Goal: Information Seeking & Learning: Check status

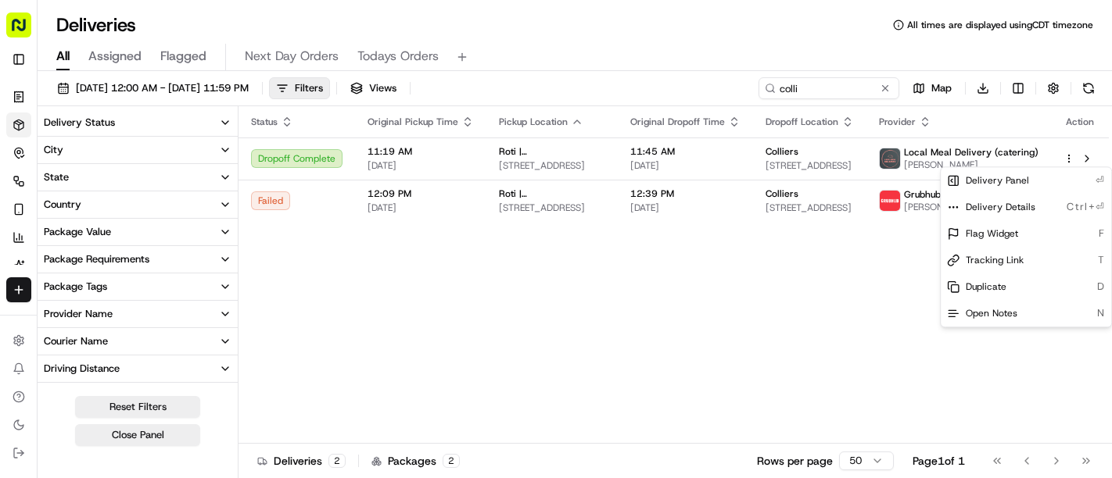
click at [583, 261] on html "Roti (Email Parsing) sbroadhead@roti.com Toggle Sidebar Orders Deliveries Contr…" at bounding box center [556, 239] width 1112 height 478
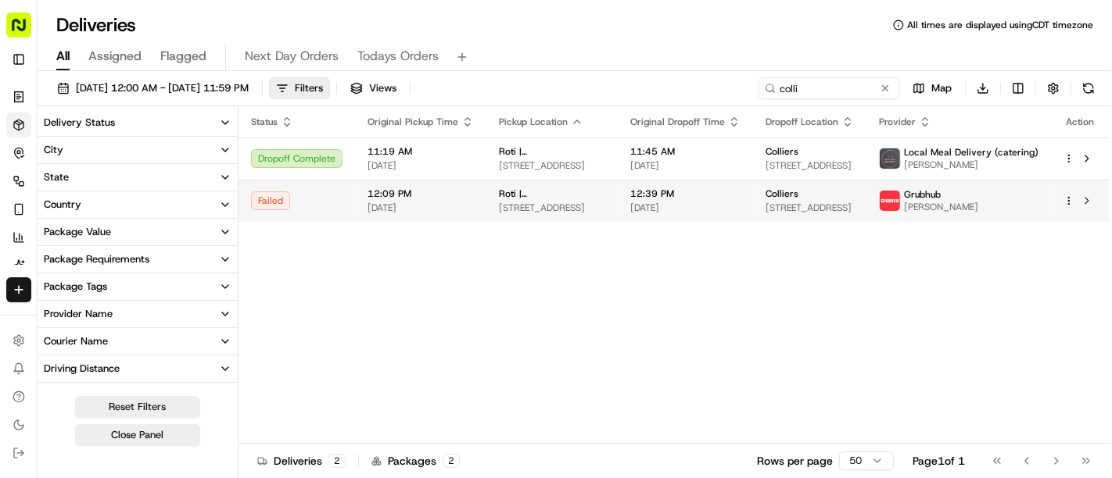
click at [1070, 198] on html "Roti (Email Parsing) sbroadhead@roti.com Toggle Sidebar Orders Deliveries Contr…" at bounding box center [556, 239] width 1112 height 478
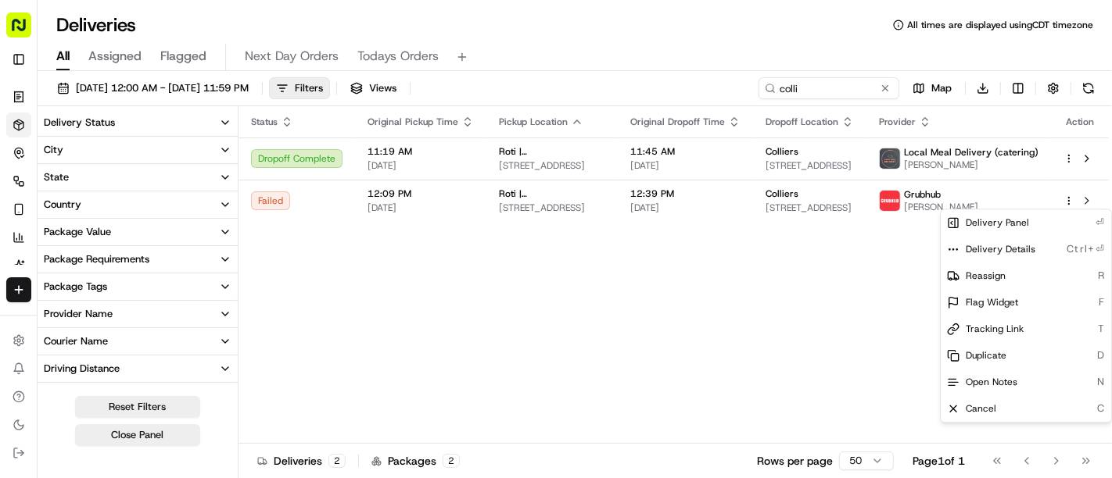
click at [762, 253] on html "Roti (Email Parsing) sbroadhead@roti.com Toggle Sidebar Orders Deliveries Contr…" at bounding box center [556, 239] width 1112 height 478
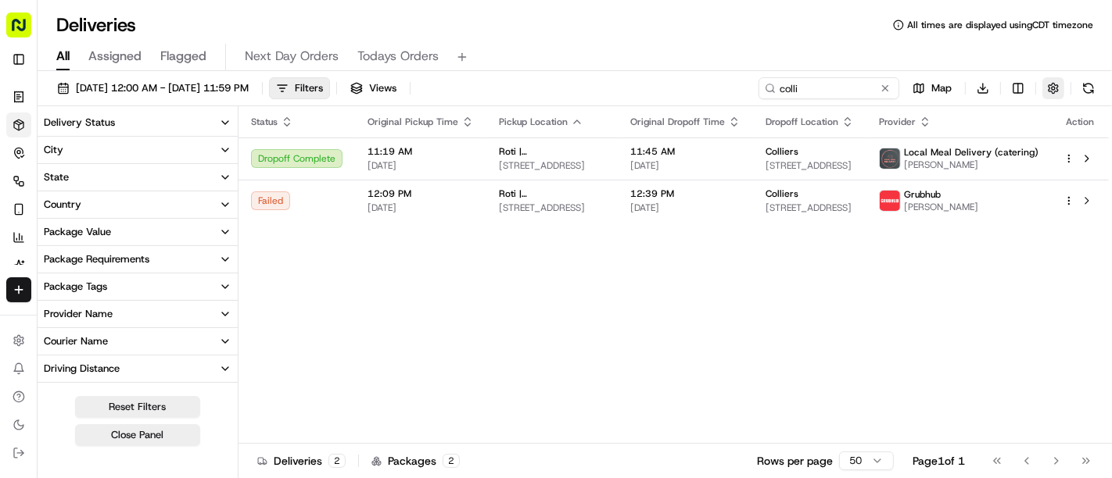
click at [1052, 84] on button "button" at bounding box center [1053, 88] width 22 height 22
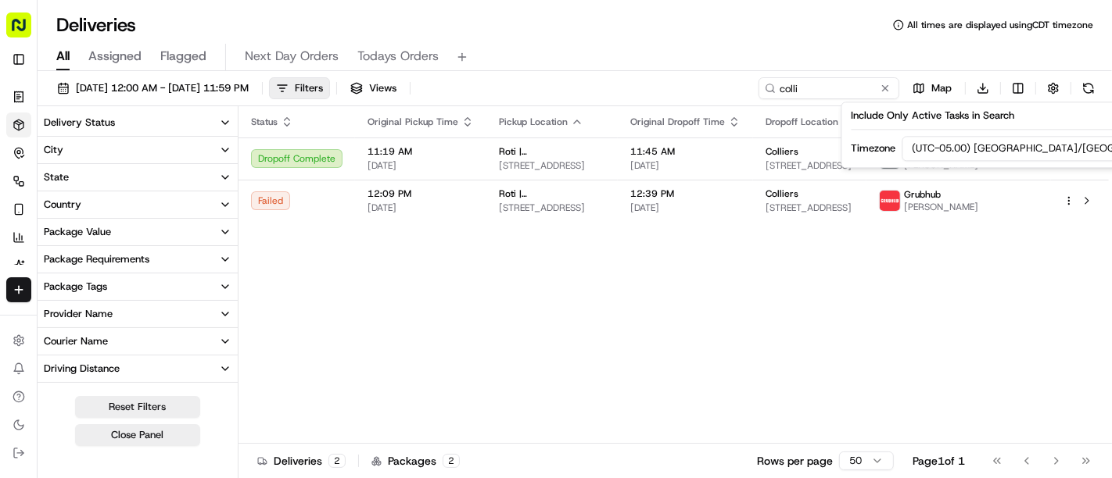
click at [1027, 147] on html "Roti (Email Parsing) sbroadhead@roti.com Toggle Sidebar Orders Deliveries Contr…" at bounding box center [556, 239] width 1112 height 478
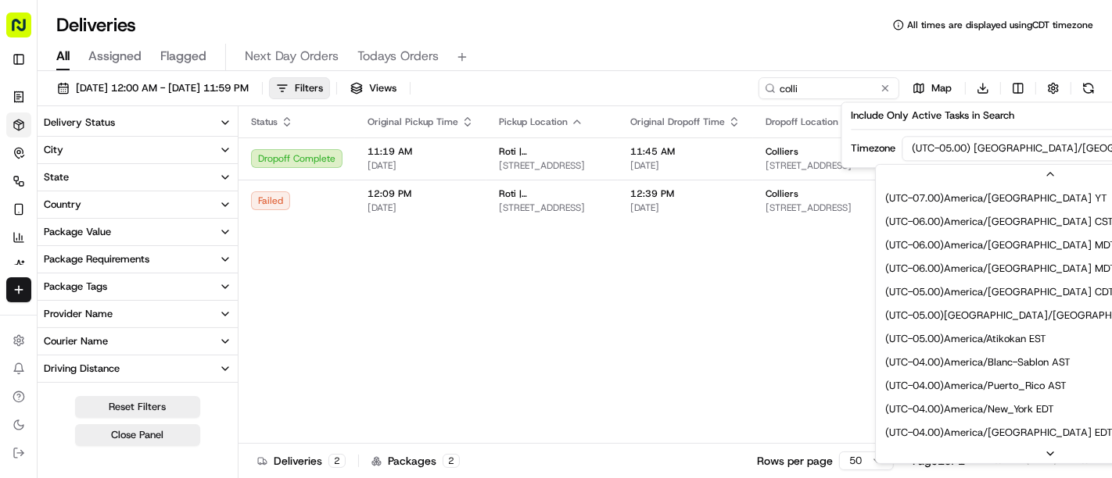
scroll to position [188, 0]
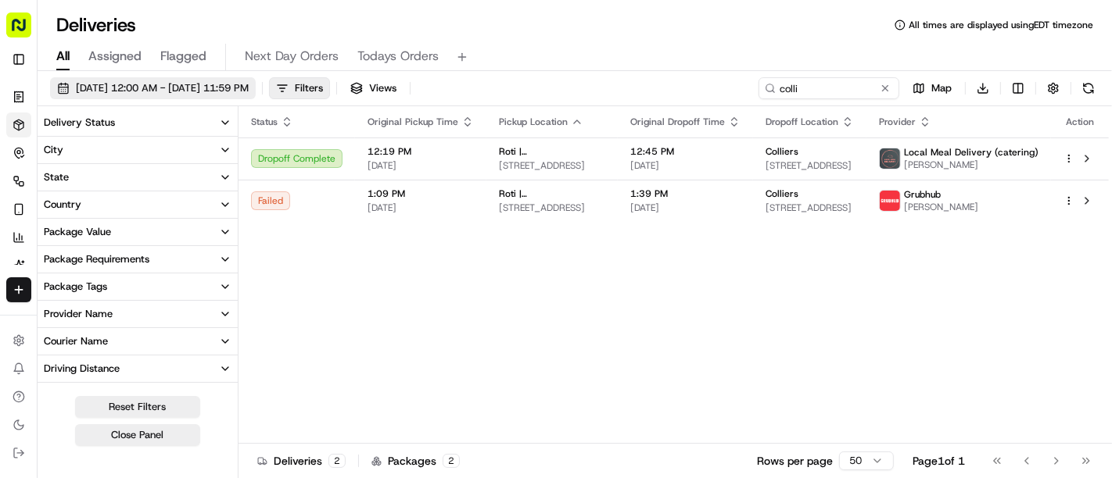
click at [249, 82] on span "[DATE] 12:00 AM - [DATE] 11:59 PM" at bounding box center [162, 88] width 173 height 14
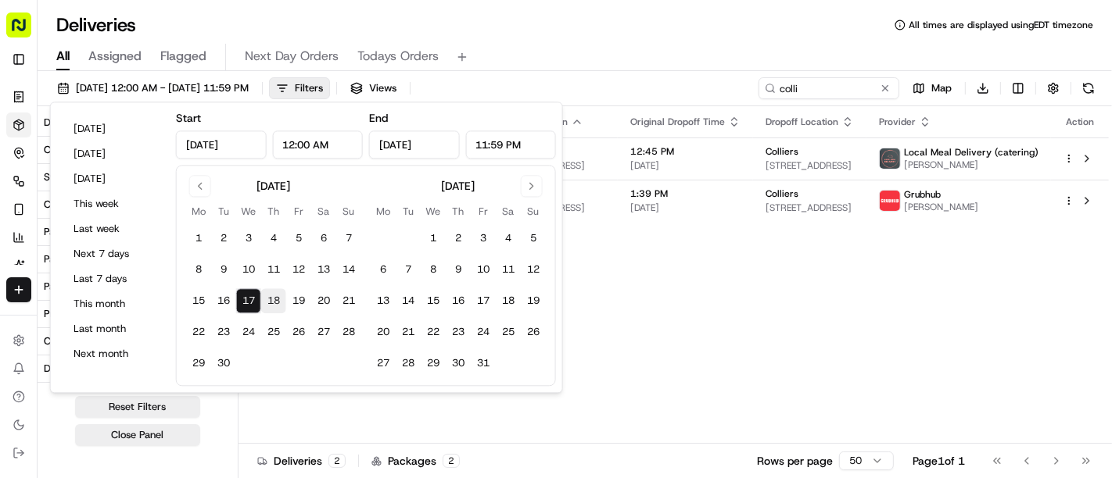
click at [269, 299] on button "18" at bounding box center [273, 301] width 25 height 25
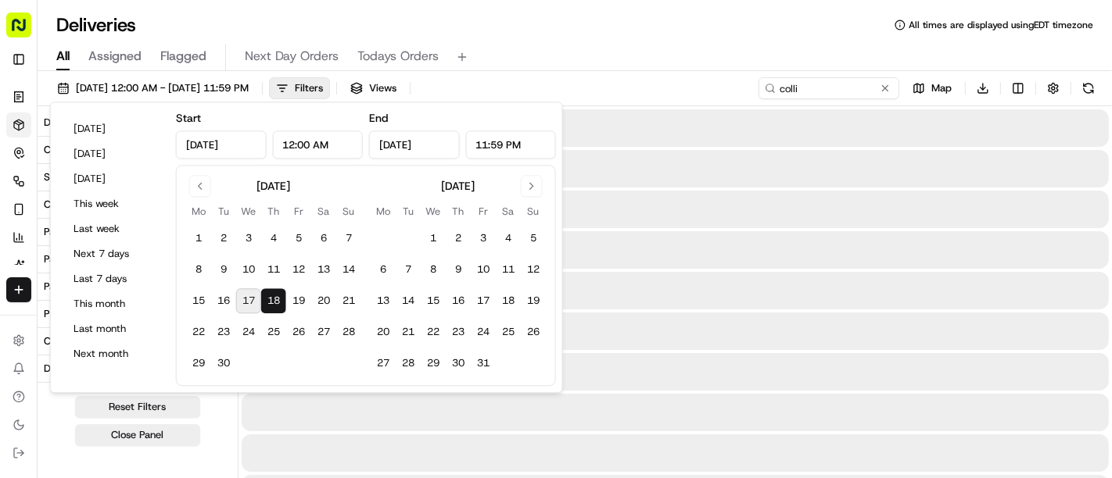
type input "[DATE]"
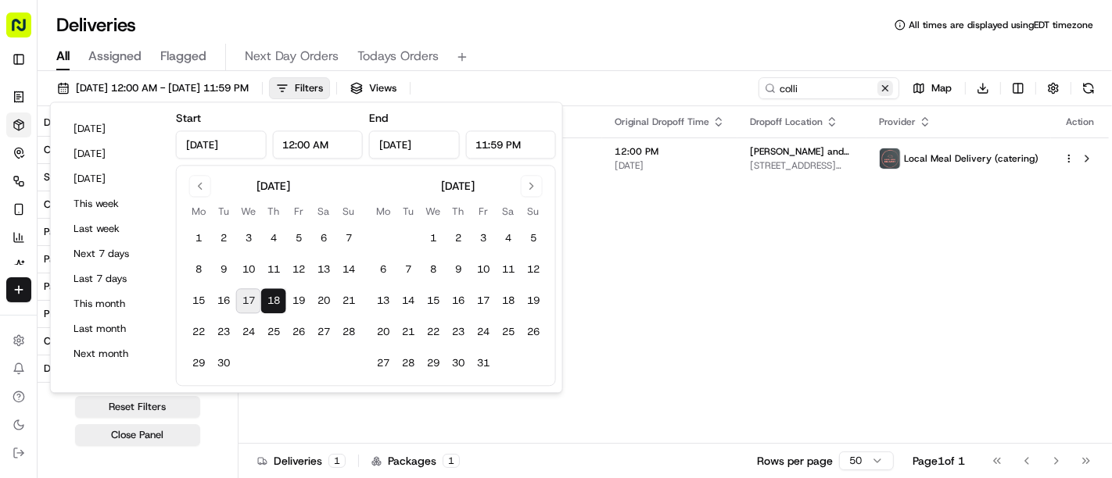
click at [885, 91] on button at bounding box center [885, 89] width 16 height 16
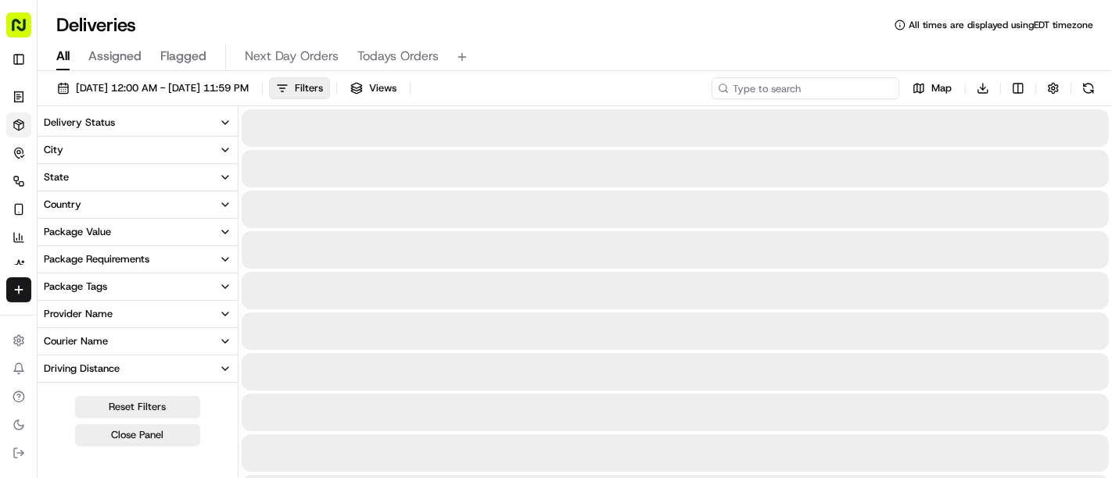
click at [844, 90] on input at bounding box center [805, 88] width 188 height 22
paste input "# Q2U-GKV CONFIRMED"
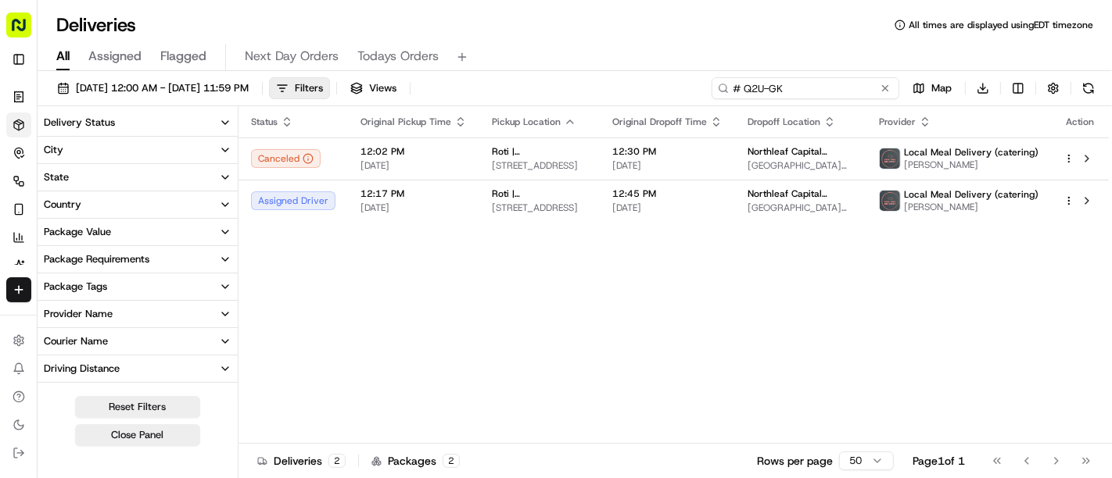
type input "# Q2U-GK"
click at [178, 83] on span "[DATE] 12:00 AM - [DATE] 11:59 PM" at bounding box center [162, 88] width 173 height 14
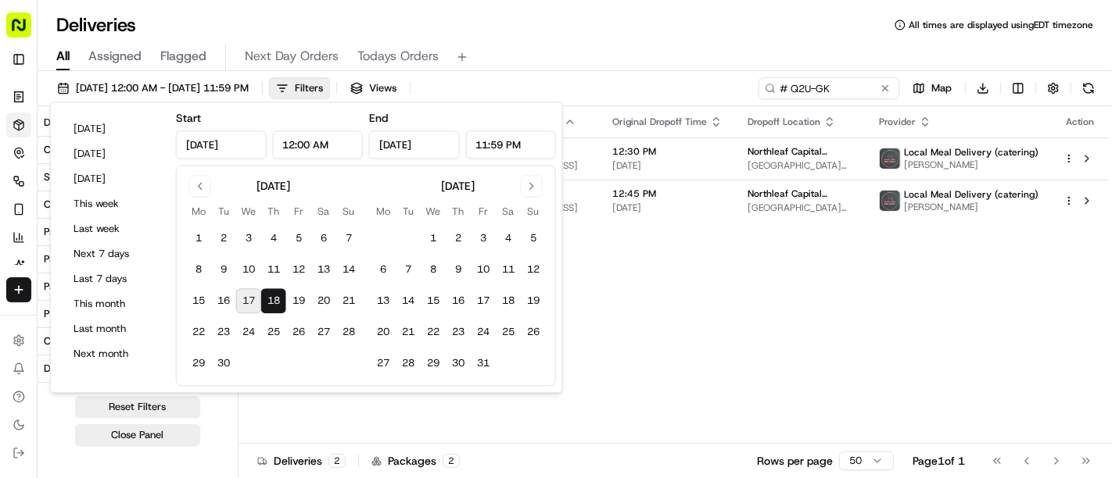
click at [249, 307] on button "17" at bounding box center [248, 301] width 25 height 25
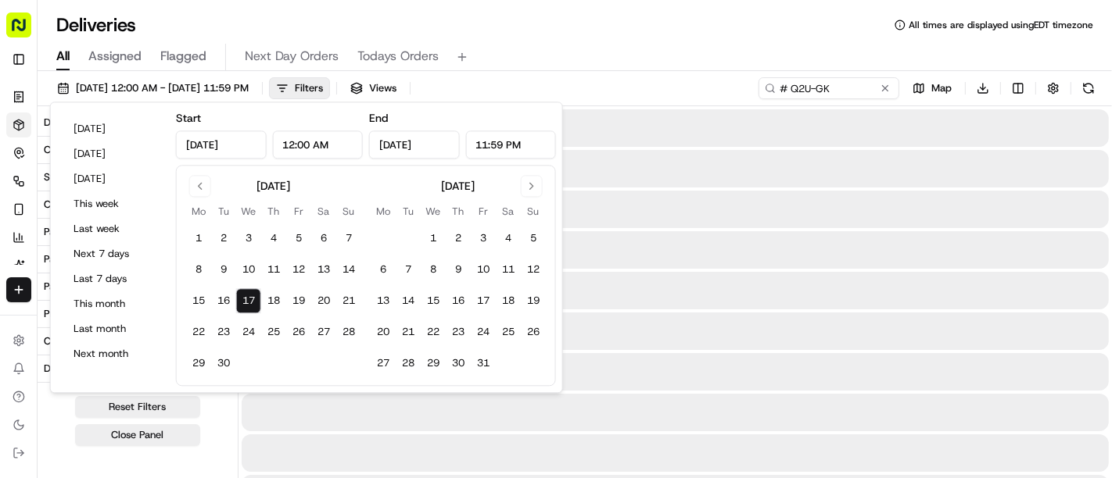
type input "[DATE]"
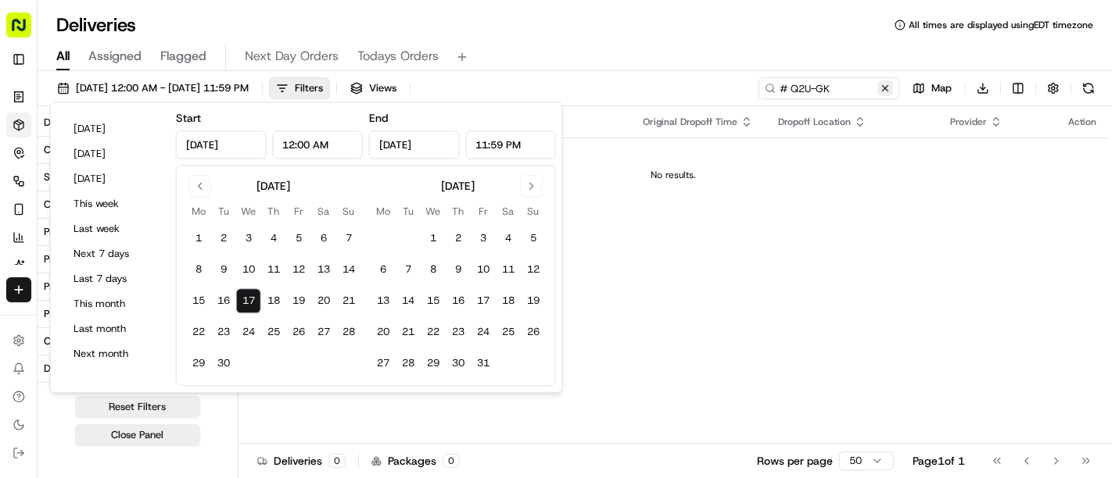
click at [887, 88] on button at bounding box center [885, 89] width 16 height 16
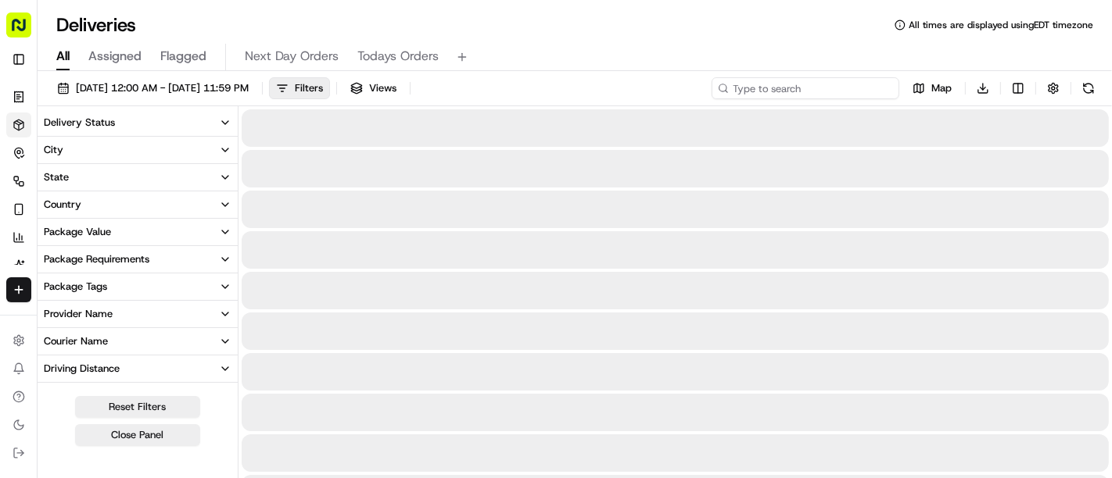
click at [880, 87] on input at bounding box center [805, 88] width 188 height 22
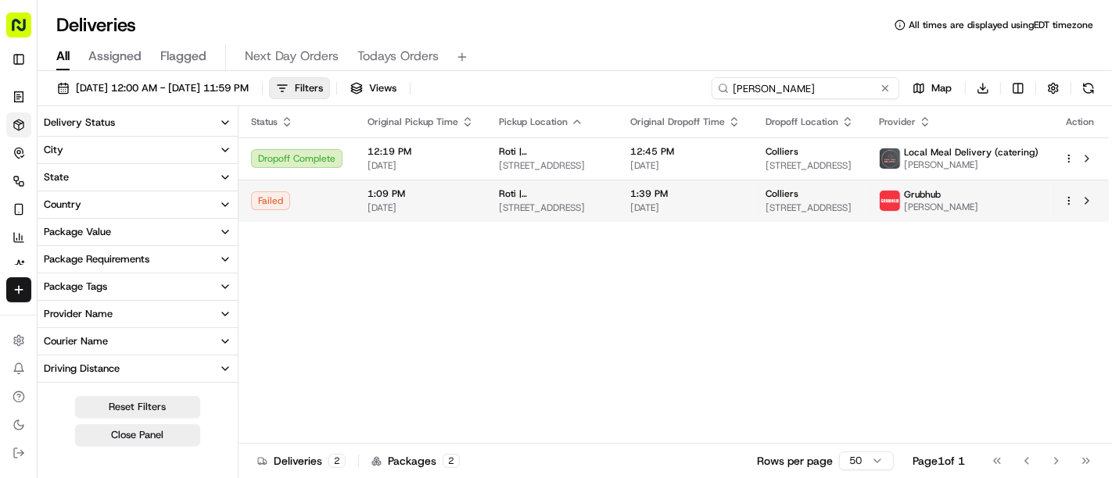
type input "[PERSON_NAME]"
click at [811, 184] on td "Colliers [STREET_ADDRESS]" at bounding box center [809, 201] width 113 height 42
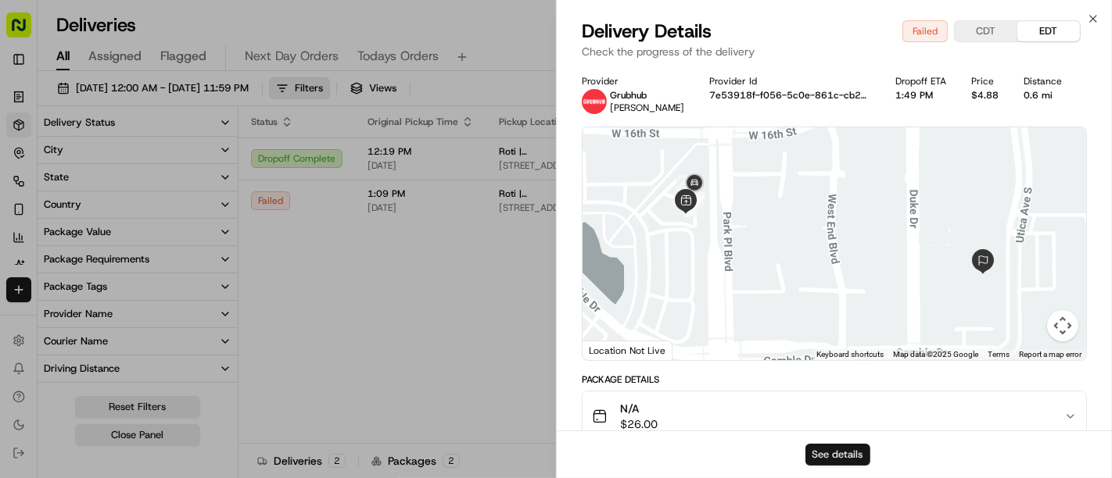
click at [820, 446] on button "See details" at bounding box center [837, 455] width 65 height 22
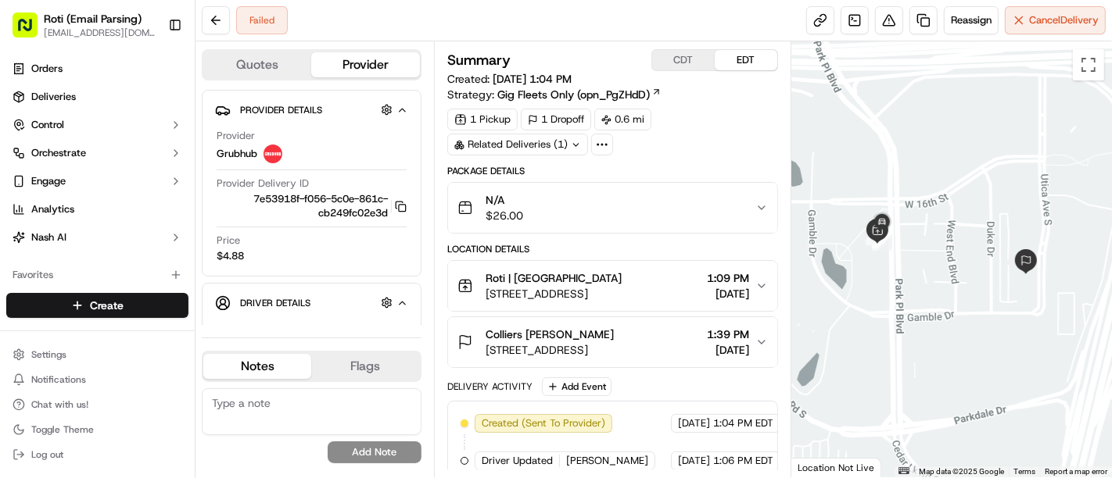
click at [678, 421] on span "[DATE]" at bounding box center [694, 424] width 32 height 14
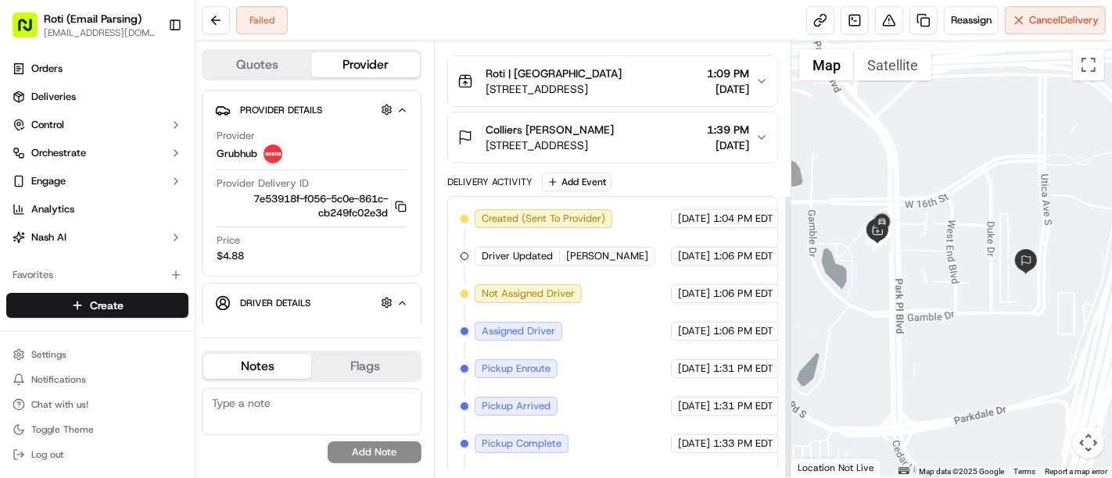
scroll to position [232, 0]
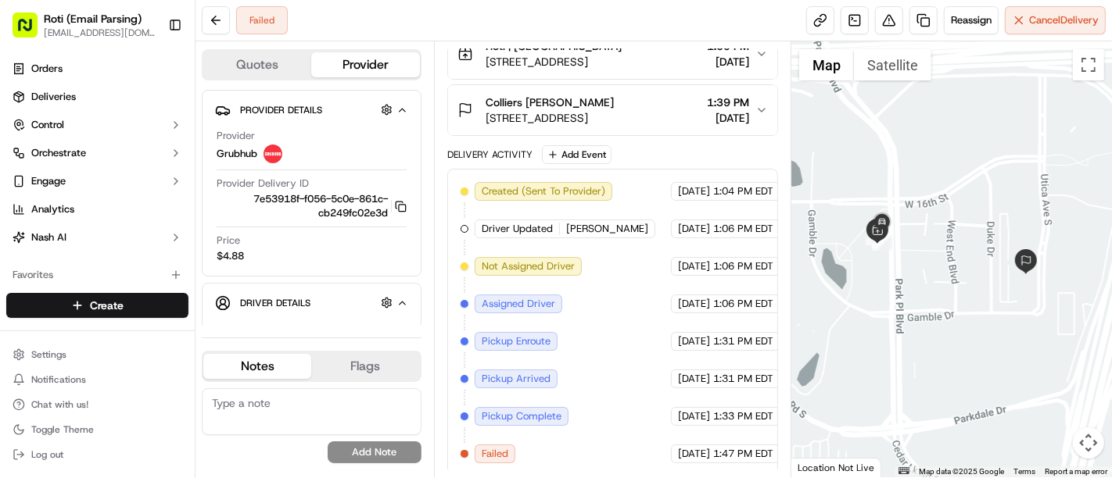
click at [727, 155] on div "Delivery Activity Add Event" at bounding box center [612, 154] width 331 height 19
click at [779, 238] on div "Summary CDT EDT Created: 09/17/2025 1:04 PM Strategy: Gig Fleets Only (opn_PgZH…" at bounding box center [612, 259] width 357 height 436
click at [781, 261] on div "Summary CDT EDT Created: 09/17/2025 1:04 PM Strategy: Gig Fleets Only (opn_PgZH…" at bounding box center [612, 259] width 357 height 436
